Goal: Complete application form: Complete application form

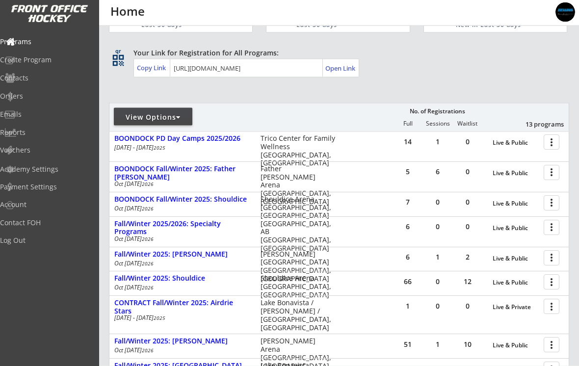
scroll to position [46, 0]
click at [554, 283] on div at bounding box center [552, 280] width 17 height 17
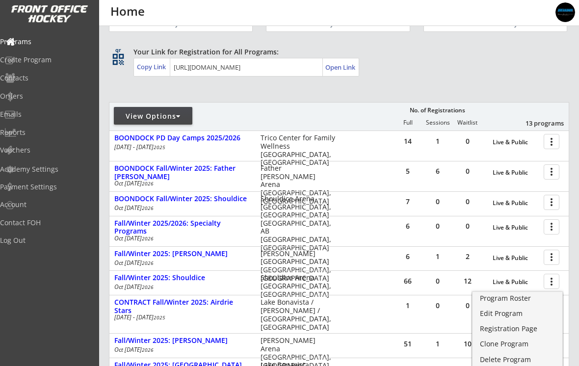
click at [552, 174] on div at bounding box center [552, 171] width 17 height 17
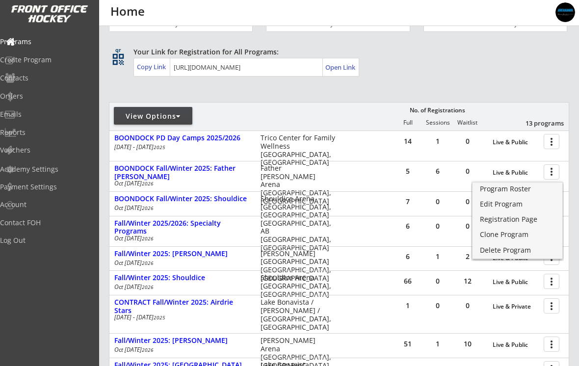
click at [519, 221] on div "Registration Page" at bounding box center [517, 219] width 75 height 7
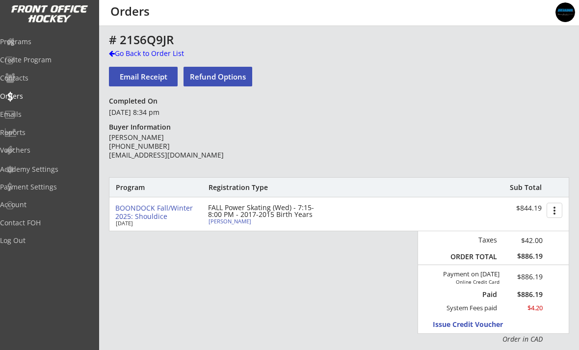
click at [260, 222] on div "[PERSON_NAME]" at bounding box center [262, 220] width 109 height 5
select select ""Forward""
select select ""Youth XL""
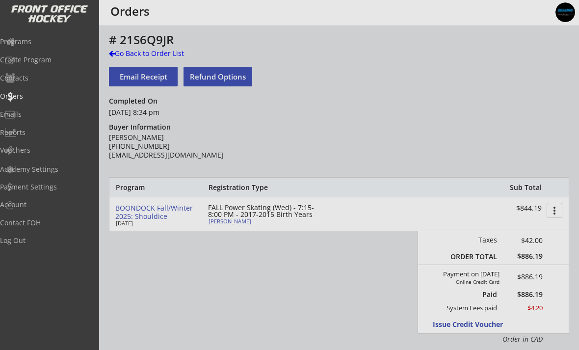
type input "[DEMOGRAPHIC_DATA]"
type input "Hockey Super League"
type input "U9"
type input "HSL Major"
type input "[PERSON_NAME]"
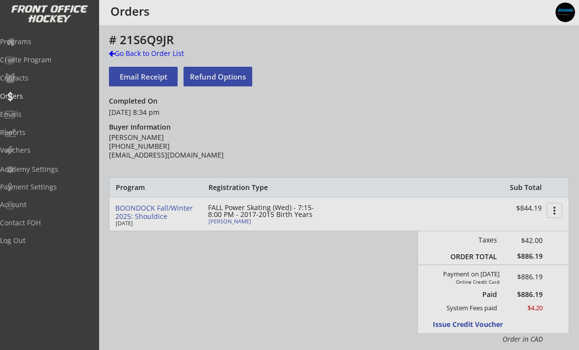
type input "[PERSON_NAME][EMAIL_ADDRESS][PERSON_NAME][DOMAIN_NAME]"
select select ""Hockey Super League""
select select ""U9""
select select ""HSL Major""
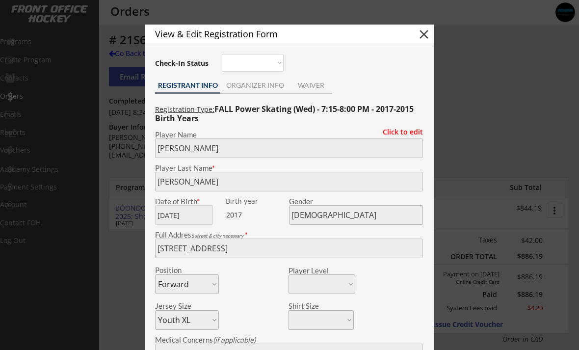
click at [427, 28] on button "close" at bounding box center [423, 34] width 15 height 15
select select ""PLACEHOLDER_1427118222253""
